Goal: Contribute content

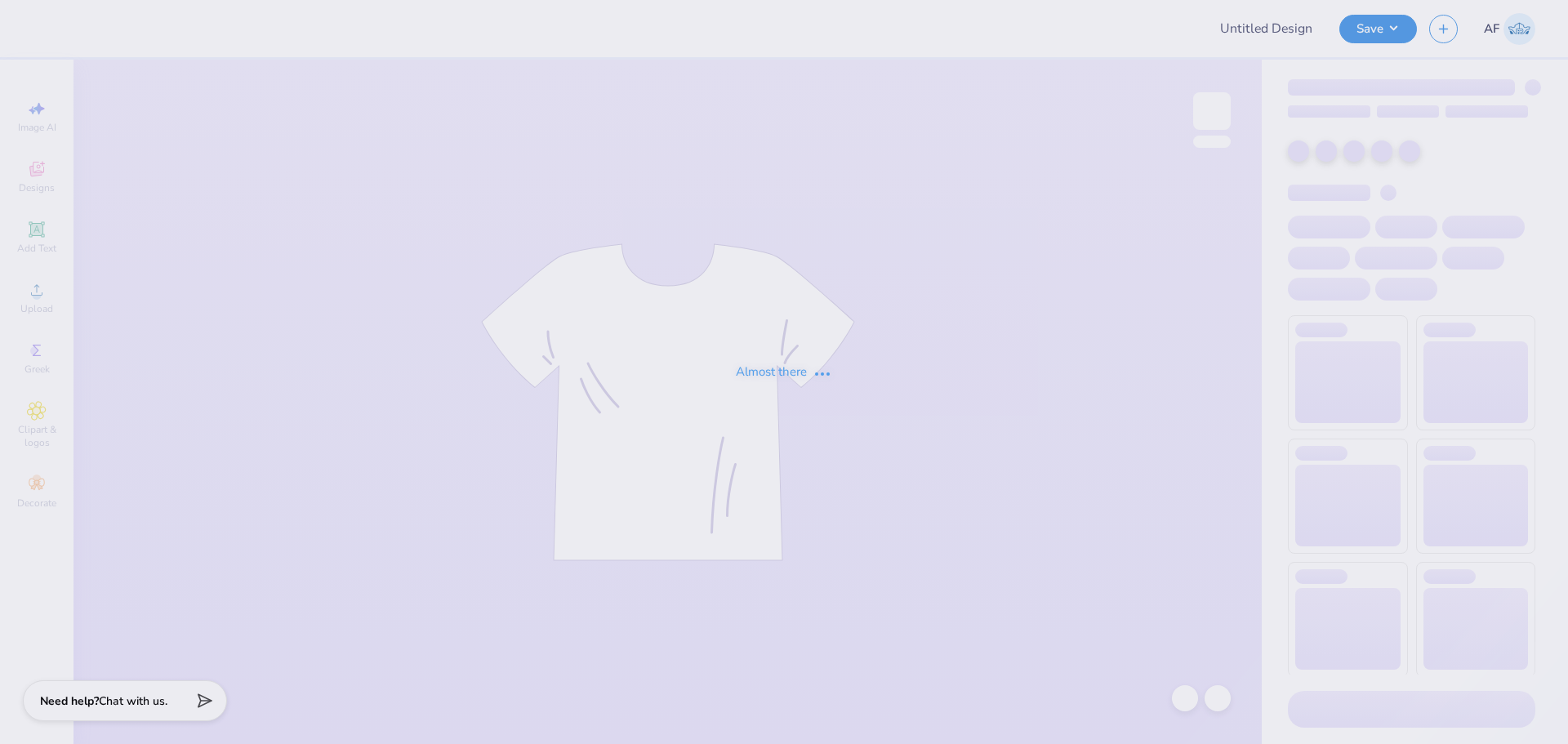
type input "Chi Omega Proofs"
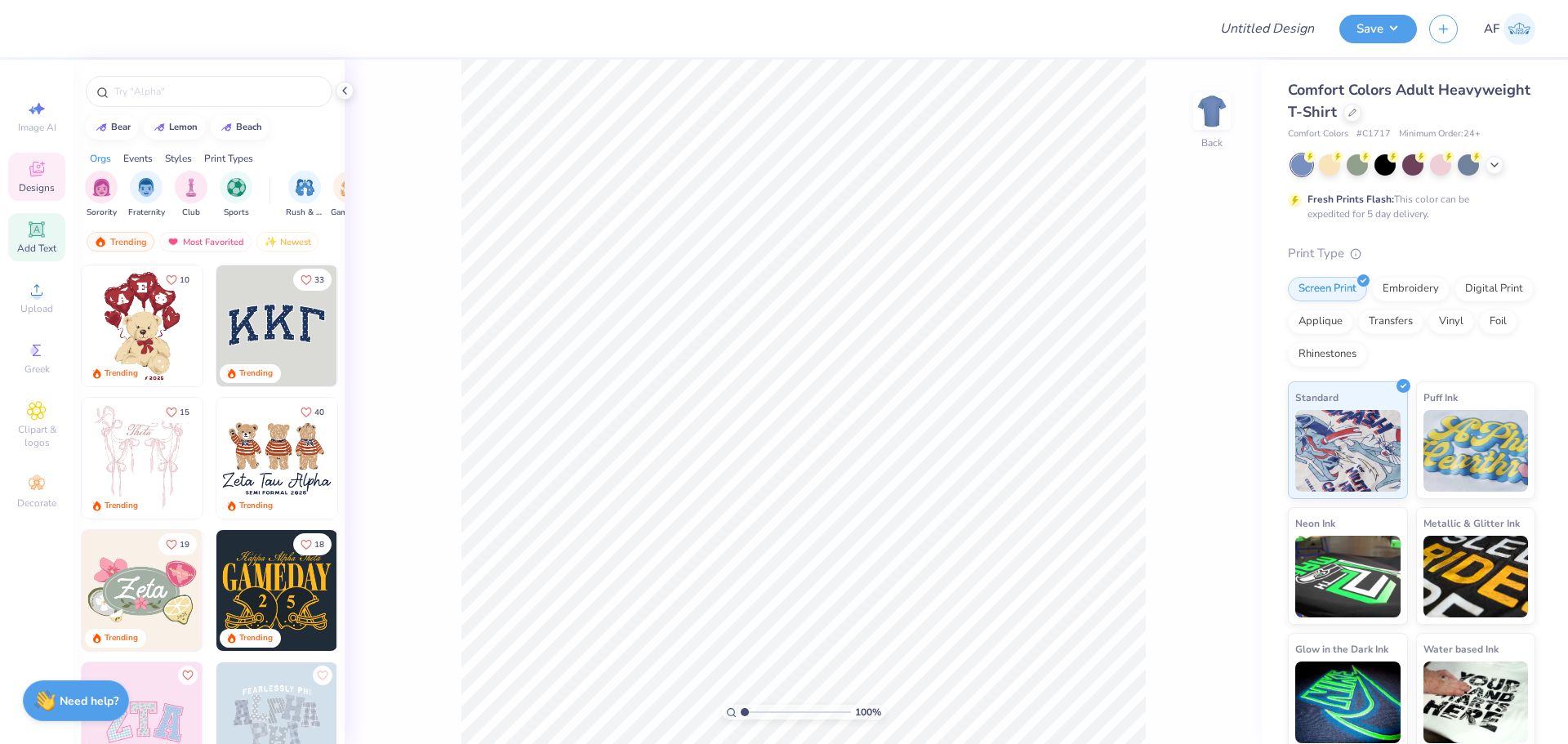
click at [42, 230] on icon at bounding box center [36, 228] width 12 height 12
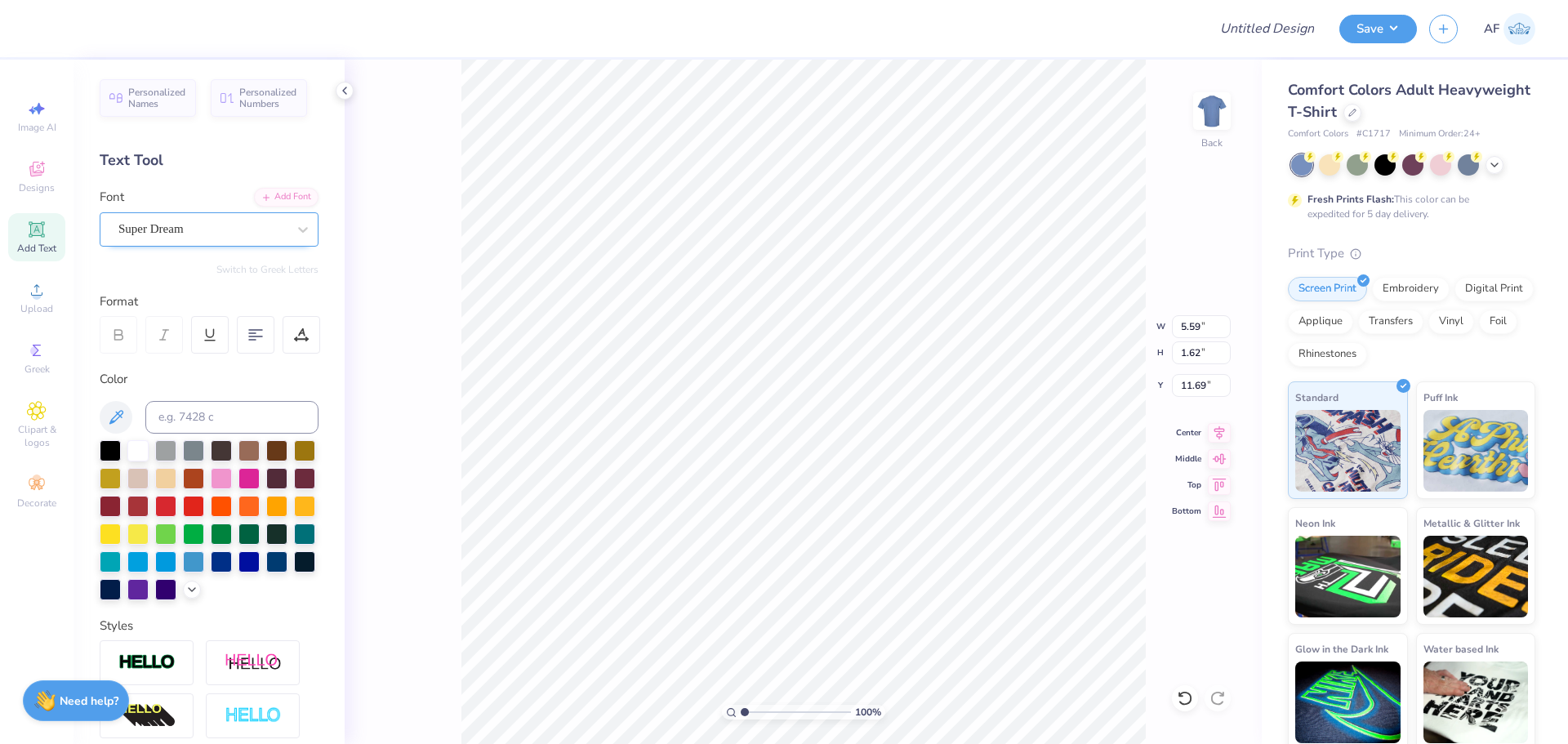
click at [173, 223] on div "Super Dream" at bounding box center [203, 228] width 172 height 25
type input "gen"
click at [173, 223] on div "Super Dream" at bounding box center [203, 228] width 172 height 25
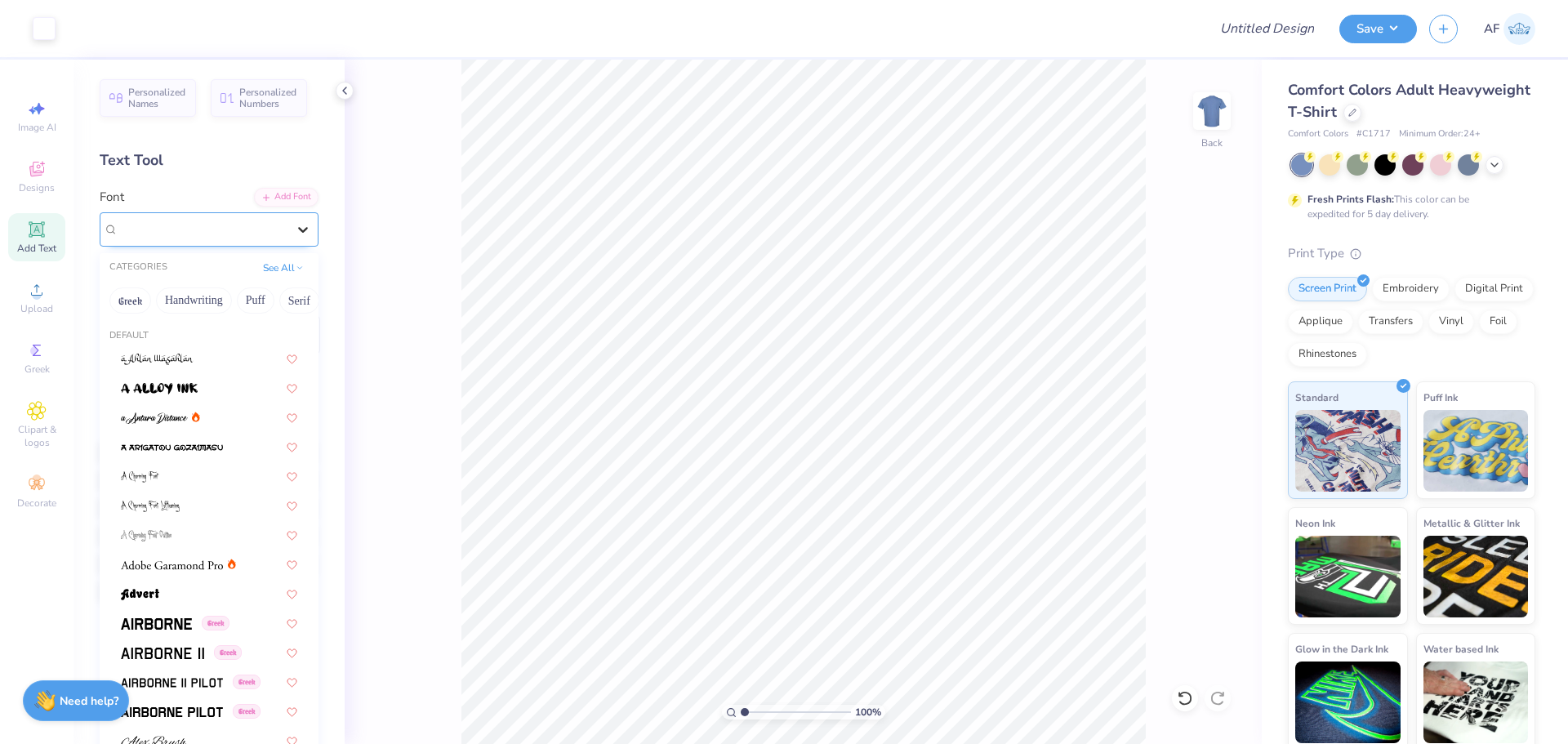
click at [298, 231] on icon at bounding box center [303, 229] width 16 height 16
click at [154, 226] on span "Super Dream" at bounding box center [151, 228] width 66 height 19
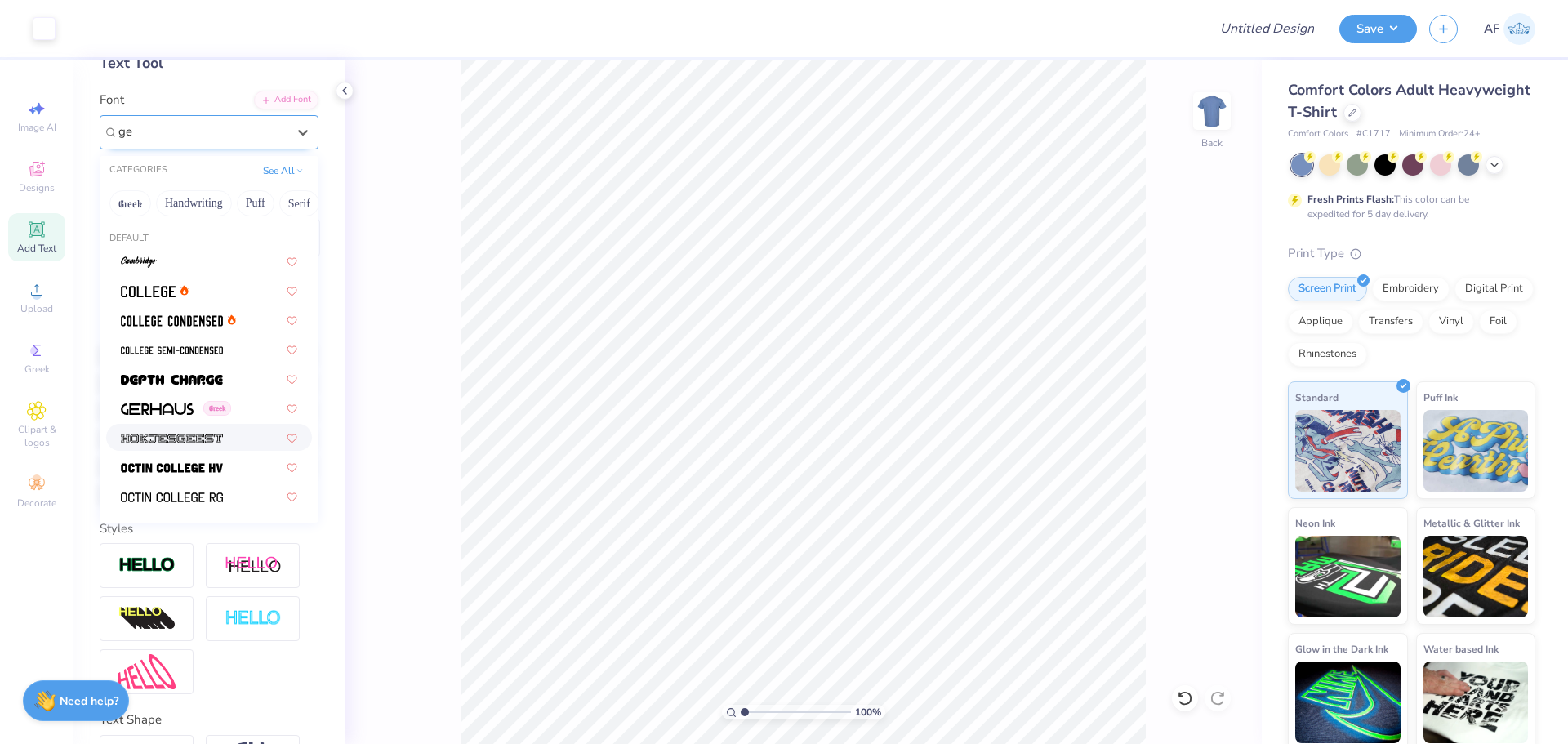
scroll to position [233, 0]
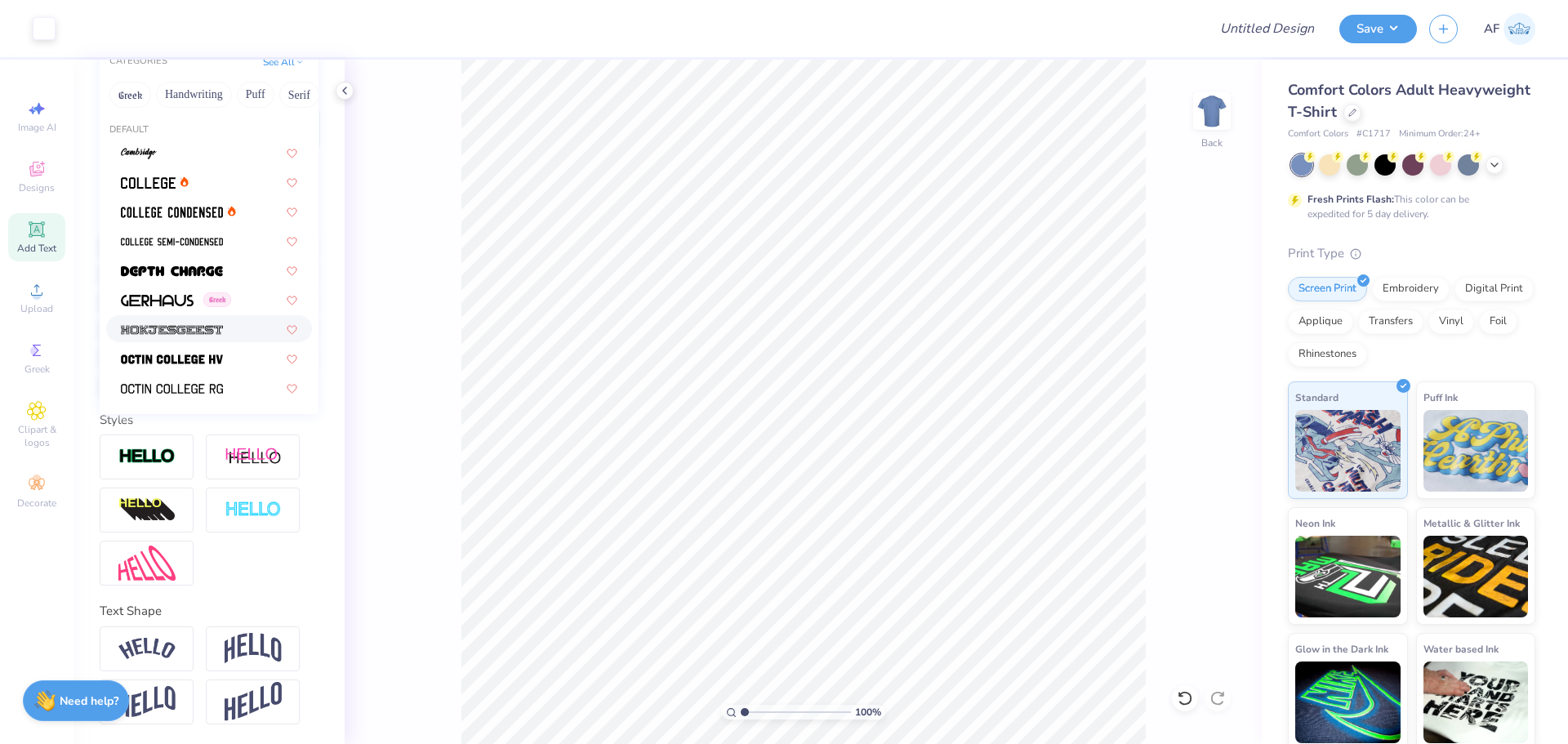
type input "ge"
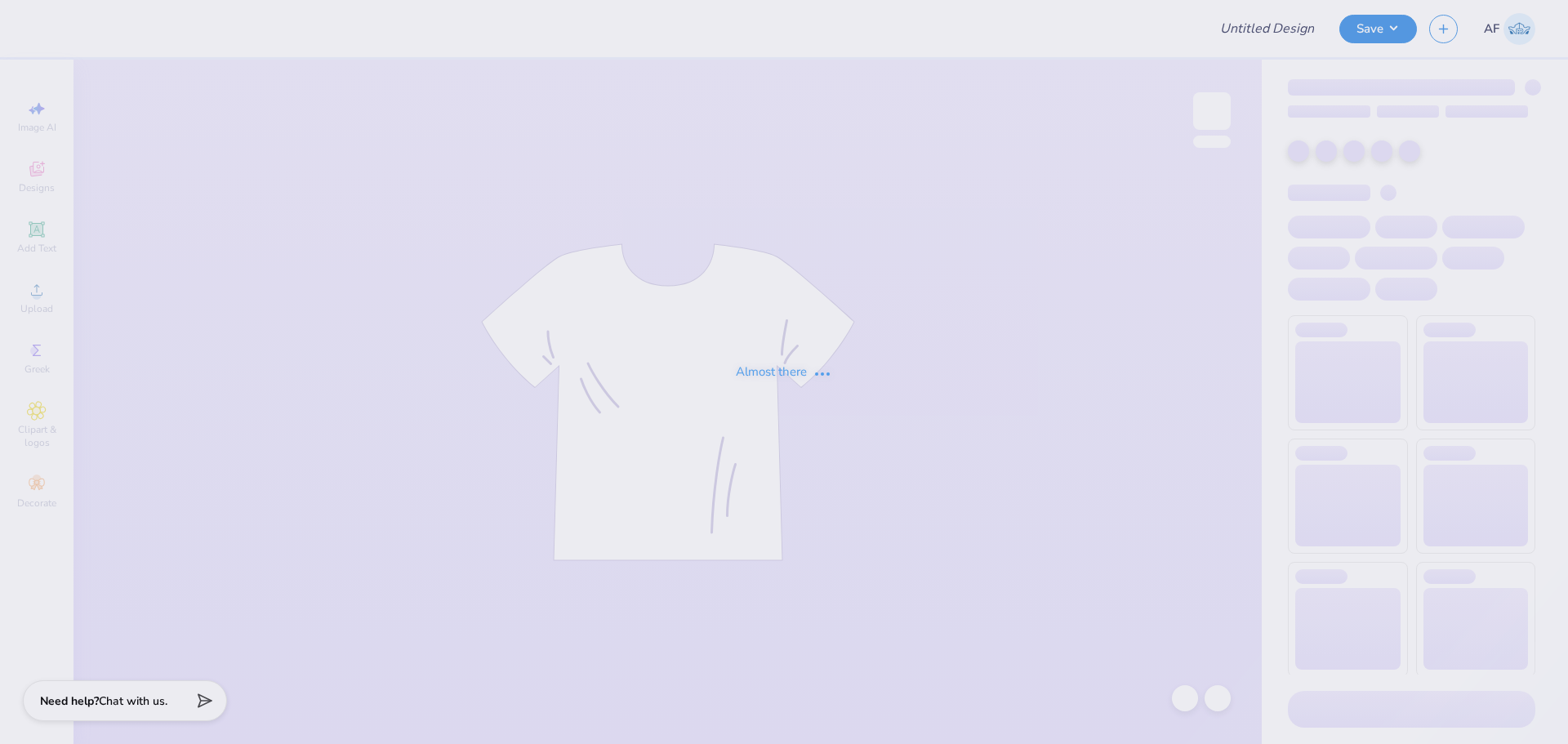
type input "Baylor Alpha Phi Take a Date Shirts 2025!"
